Goal: Find contact information: Find contact information

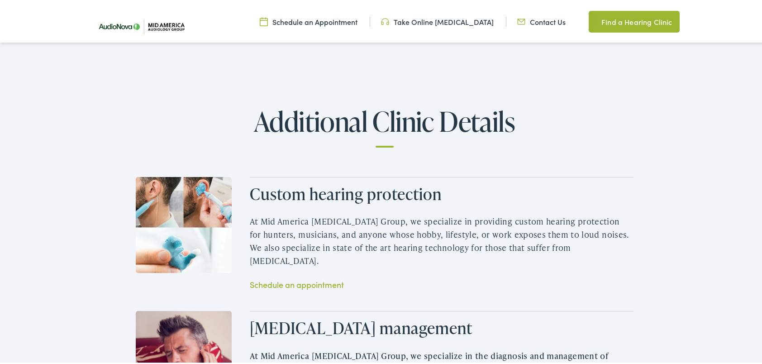
scroll to position [1138, 0]
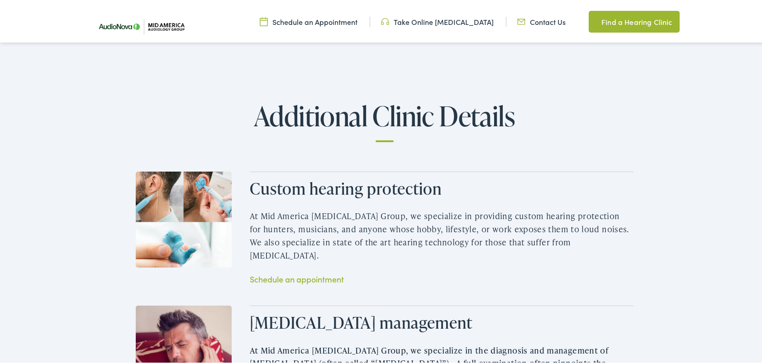
click at [532, 15] on link "Contact Us" at bounding box center [541, 20] width 48 height 10
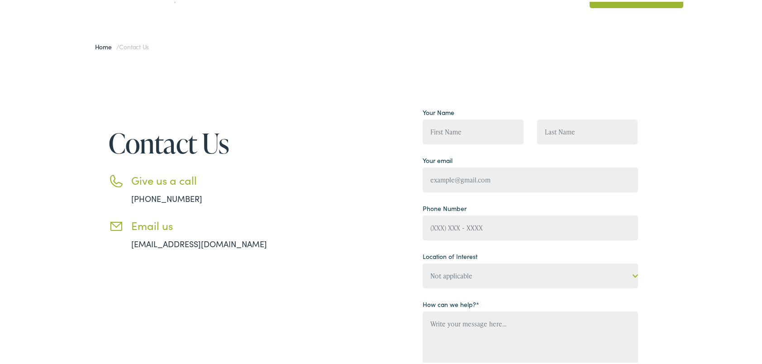
scroll to position [55, 0]
click at [440, 274] on select "Not applicable Mid America [MEDICAL_DATA] Group, [PERSON_NAME] Mid America [MED…" at bounding box center [530, 273] width 215 height 25
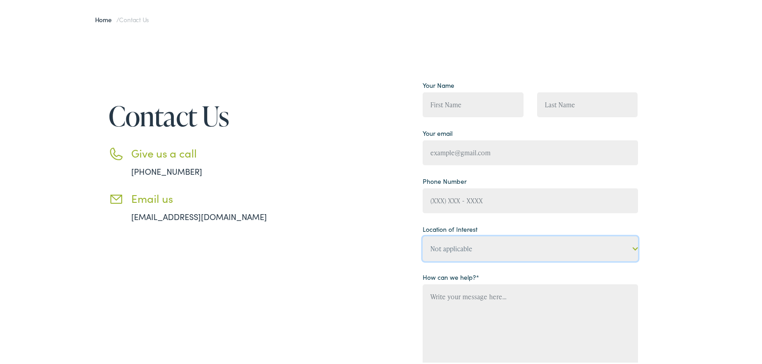
scroll to position [81, 0]
click at [449, 249] on select "Not applicable Mid America [MEDICAL_DATA] Group, [PERSON_NAME] Mid America [MED…" at bounding box center [530, 247] width 215 height 25
click at [450, 252] on select "Not applicable Mid America [MEDICAL_DATA] Group, [PERSON_NAME] Mid America [MED…" at bounding box center [530, 247] width 215 height 25
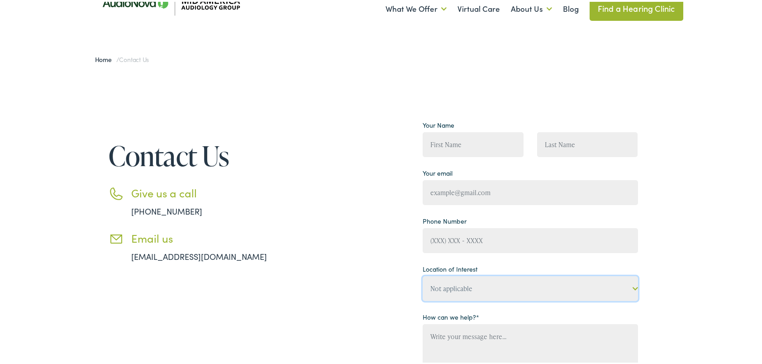
scroll to position [0, 0]
